Goal: Task Accomplishment & Management: Use online tool/utility

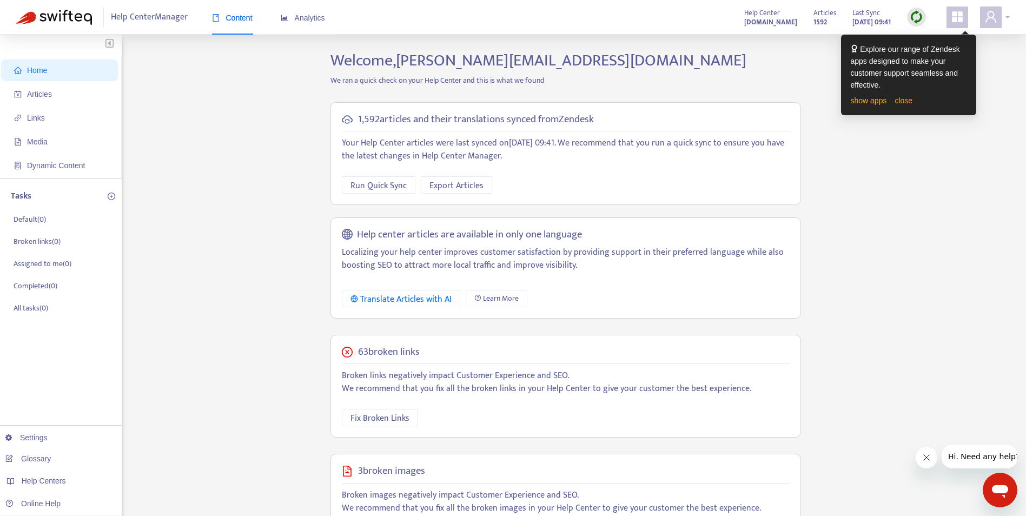
click at [490, 18] on span at bounding box center [991, 17] width 22 height 22
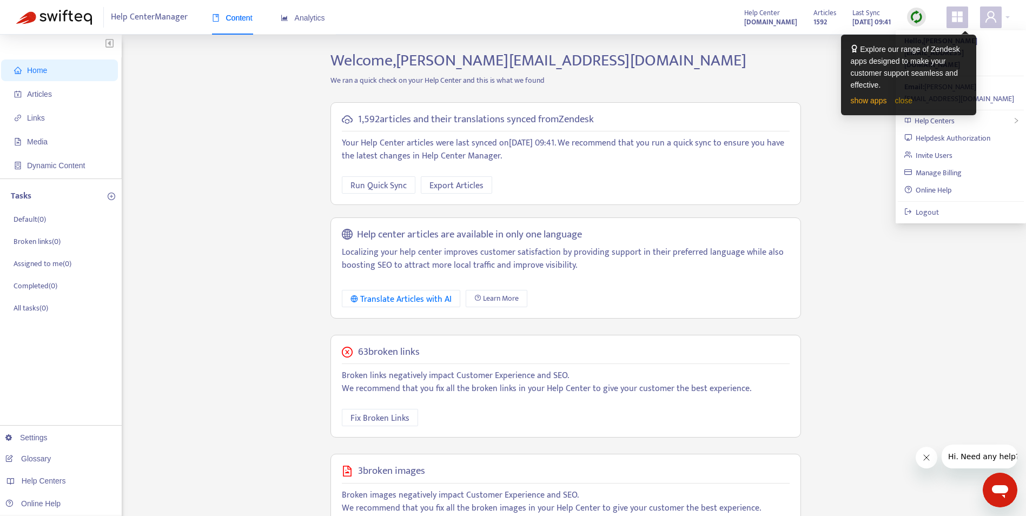
click at [490, 101] on link "close" at bounding box center [904, 100] width 18 height 9
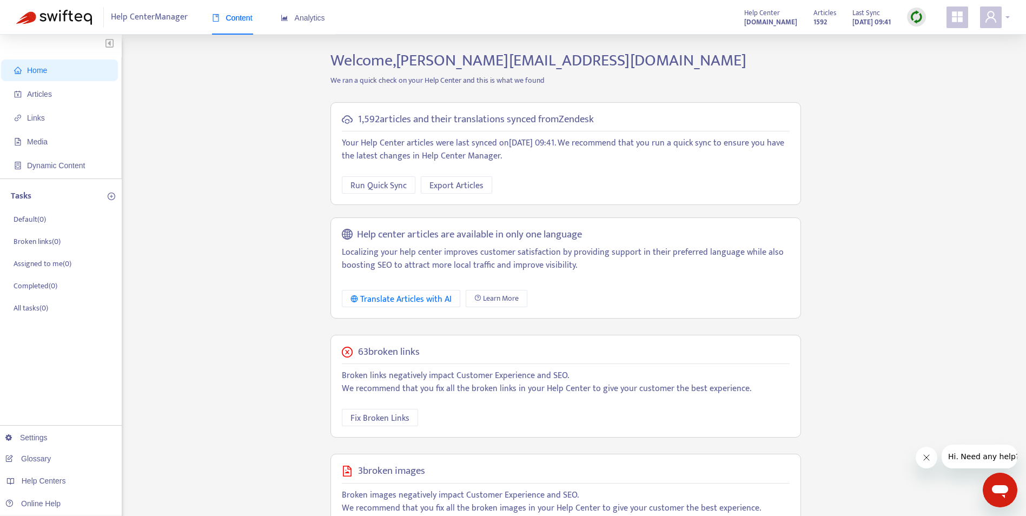
click at [490, 13] on icon "user" at bounding box center [991, 16] width 11 height 11
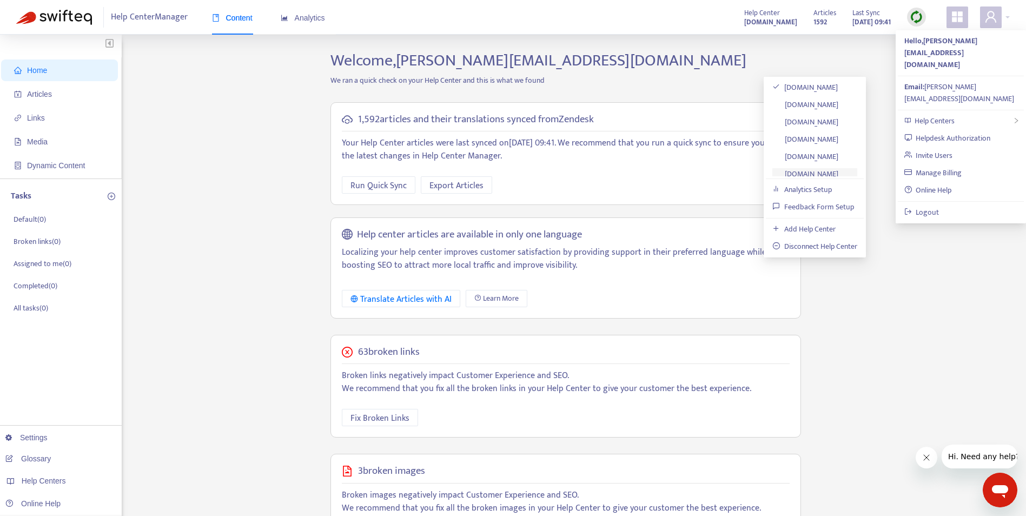
click at [490, 174] on link "[DOMAIN_NAME]" at bounding box center [806, 174] width 66 height 12
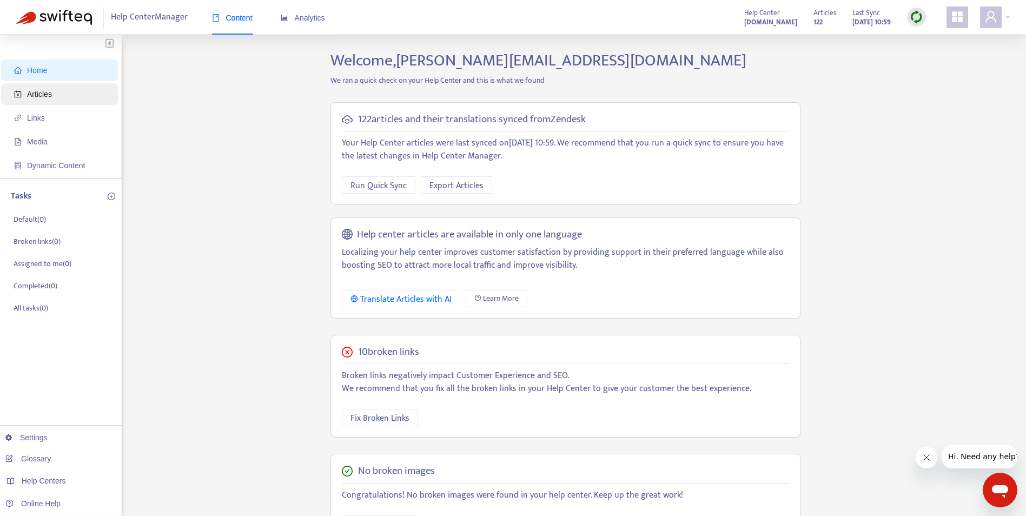
click at [40, 96] on span "Articles" at bounding box center [39, 94] width 25 height 9
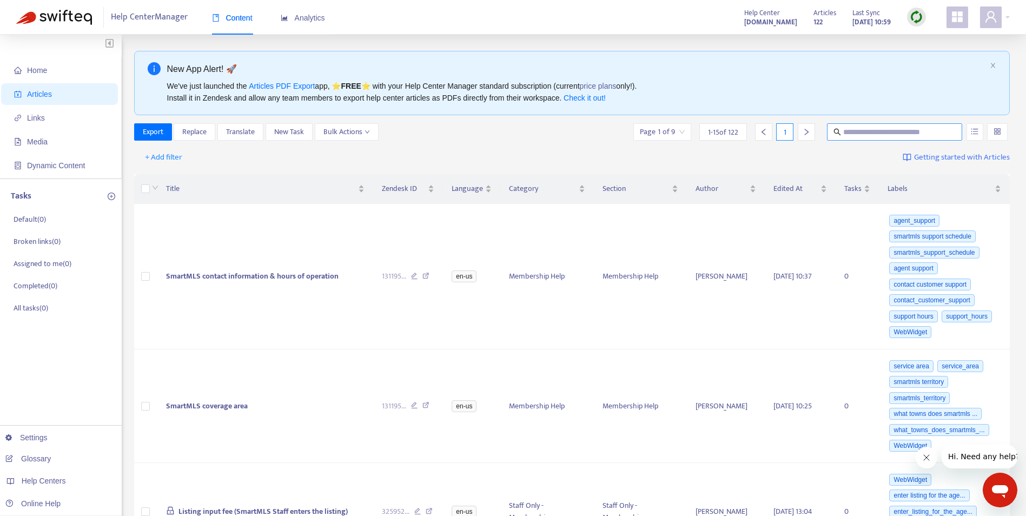
click at [490, 131] on input "text" at bounding box center [896, 132] width 104 height 12
type input "*******"
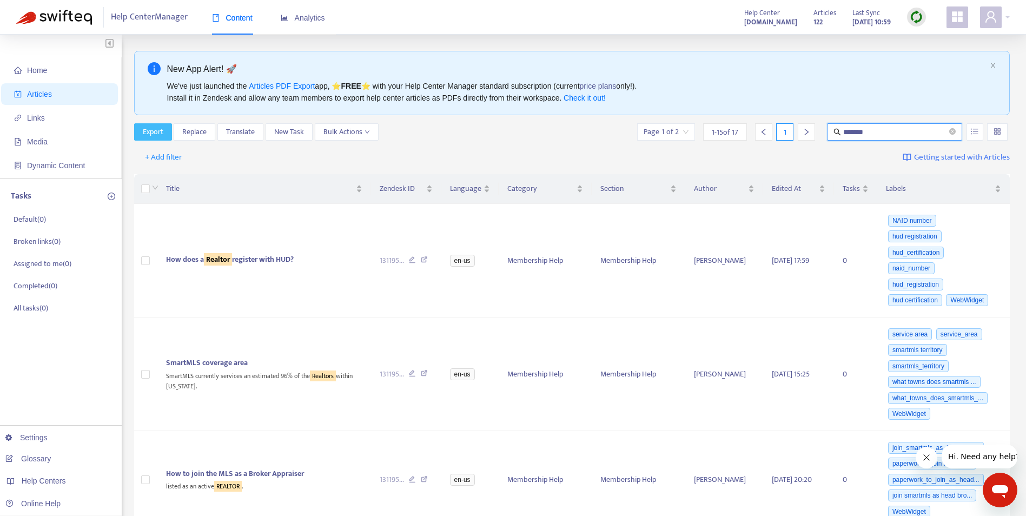
click at [156, 126] on span "Export" at bounding box center [153, 132] width 21 height 12
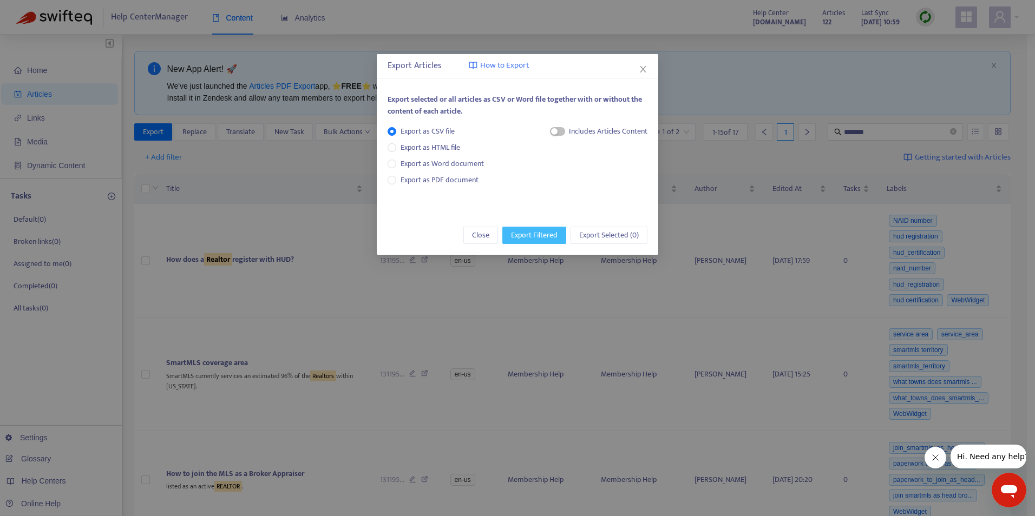
click at [490, 230] on span "Export Filtered" at bounding box center [534, 235] width 47 height 12
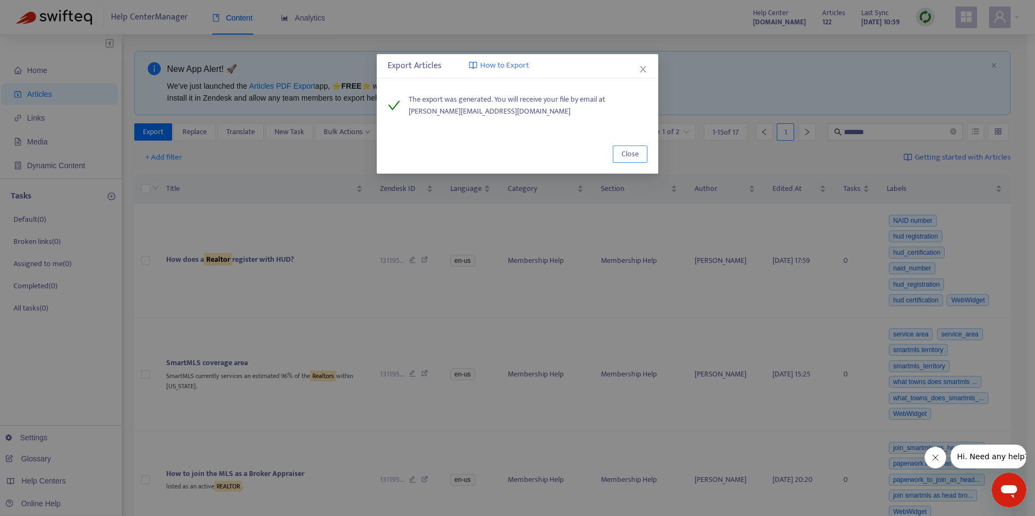
click at [490, 156] on span "Close" at bounding box center [629, 154] width 17 height 12
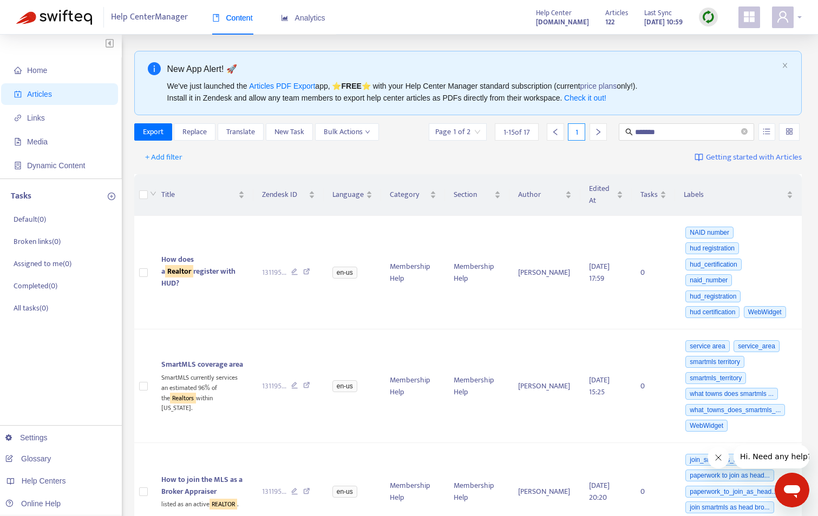
click at [490, 26] on span at bounding box center [783, 17] width 22 height 22
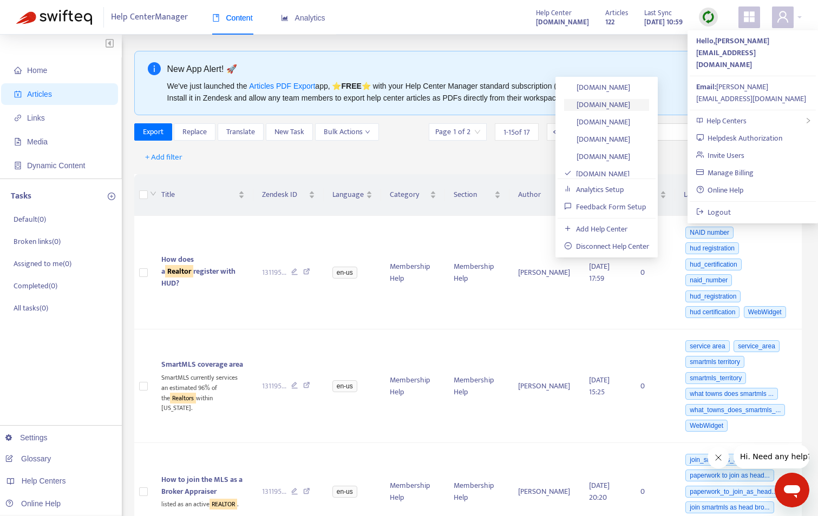
click at [490, 108] on link "[DOMAIN_NAME]" at bounding box center [597, 104] width 66 height 12
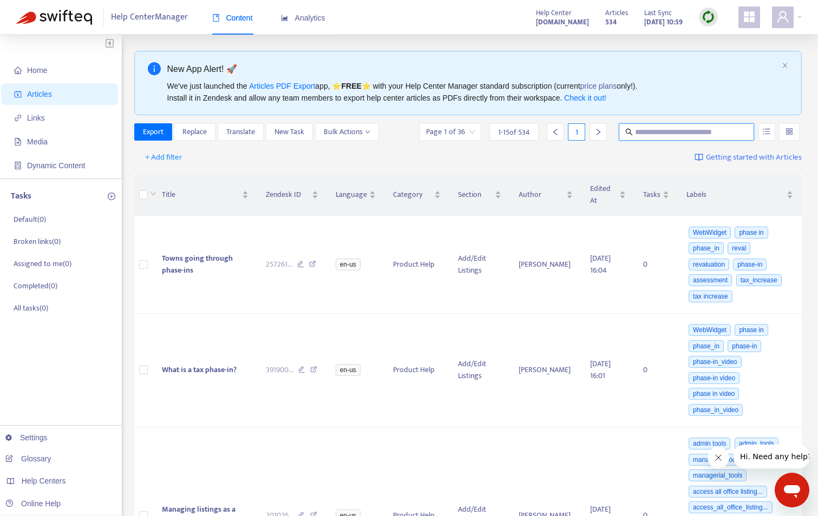
click at [490, 131] on input "text" at bounding box center [687, 132] width 104 height 12
type input "*******"
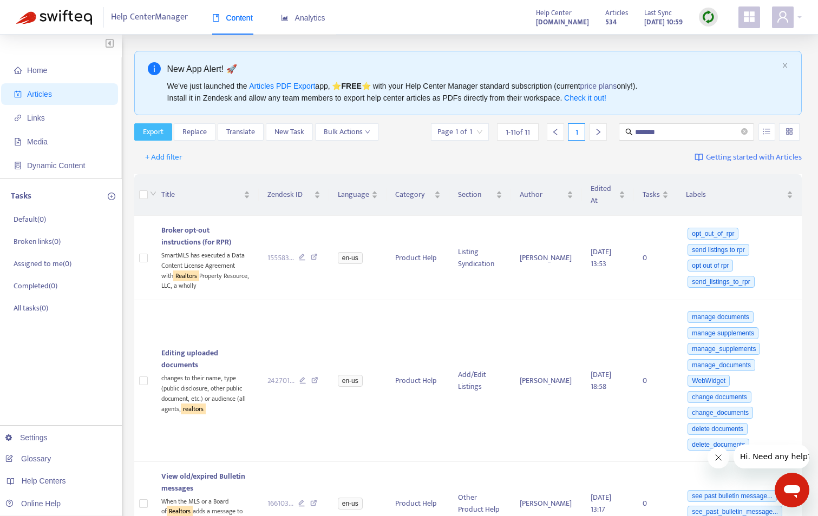
click at [150, 124] on button "Export" at bounding box center [153, 131] width 38 height 17
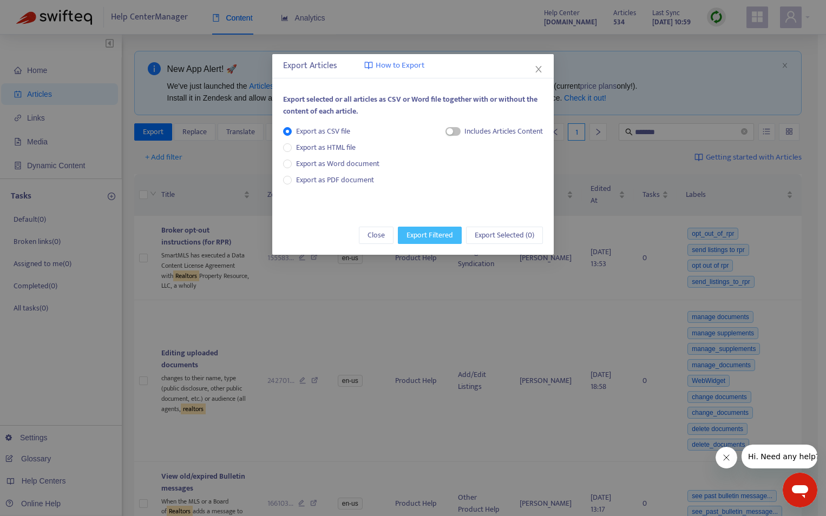
click at [426, 238] on span "Export Filtered" at bounding box center [429, 235] width 47 height 12
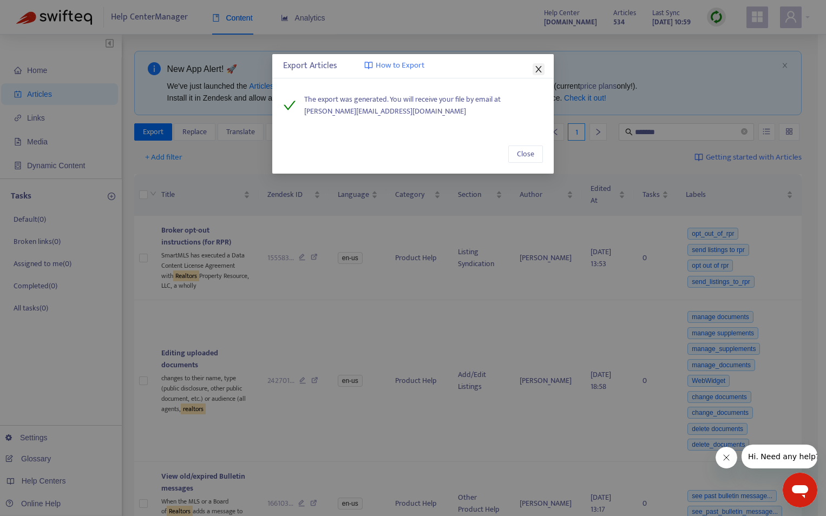
click at [490, 69] on icon "close" at bounding box center [538, 69] width 9 height 9
